Goal: Complete application form

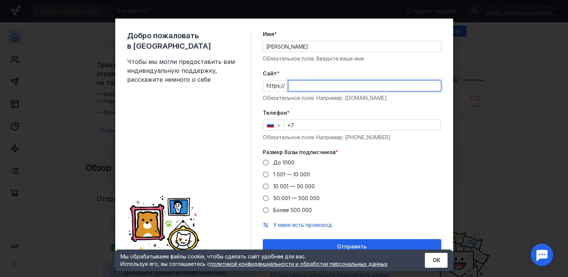
click at [314, 89] on input "Cайт *" at bounding box center [365, 86] width 152 height 10
click at [315, 89] on input "Cайт *" at bounding box center [365, 86] width 152 height 10
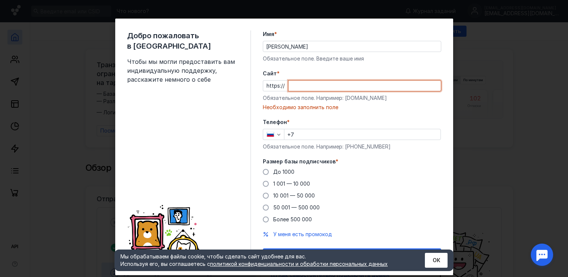
paste input "[DOMAIN_NAME]"
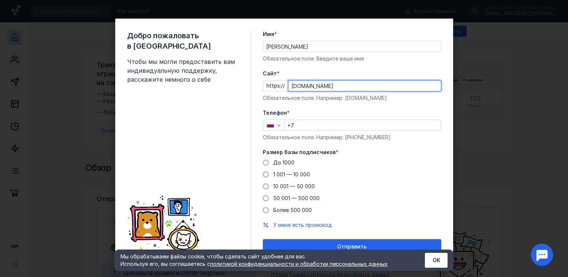
type input "[DOMAIN_NAME]"
click at [311, 124] on input "+7" at bounding box center [363, 125] width 156 height 10
click at [333, 106] on form "Имя * [PERSON_NAME] поле. Введите ваше имя [PERSON_NAME] * https:// [DOMAIN_NAM…" at bounding box center [352, 142] width 179 height 224
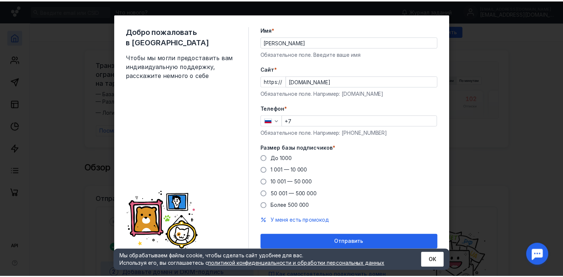
scroll to position [7, 0]
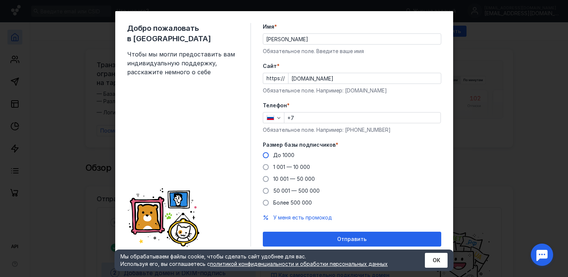
click at [283, 157] on span "До 1000" at bounding box center [283, 155] width 21 height 6
click at [0, 0] on input "До 1000" at bounding box center [0, 0] width 0 height 0
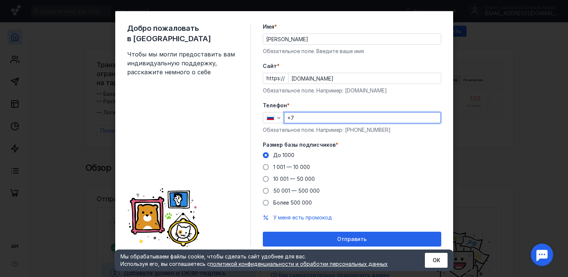
click at [320, 118] on input "+7" at bounding box center [363, 118] width 156 height 10
type input "[PHONE_NUMBER]"
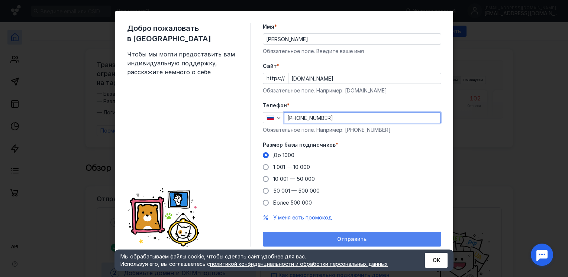
click at [335, 245] on div "Отправить" at bounding box center [352, 239] width 179 height 15
